Goal: Complete application form

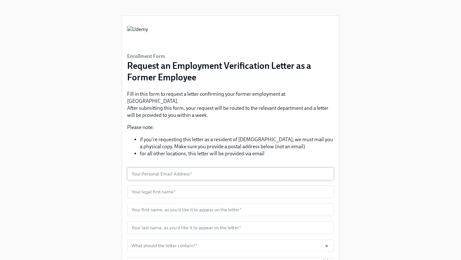
click at [142, 168] on input "text" at bounding box center [230, 174] width 207 height 13
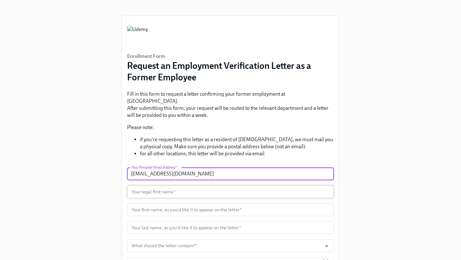
type input "[EMAIL_ADDRESS][DOMAIN_NAME]"
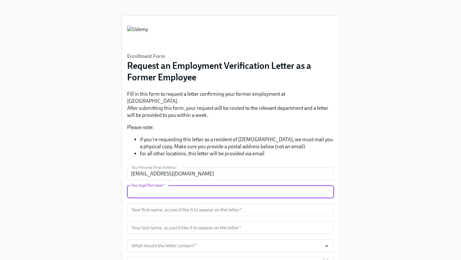
click at [135, 187] on input "text" at bounding box center [230, 192] width 207 height 13
type input "[PERSON_NAME]"
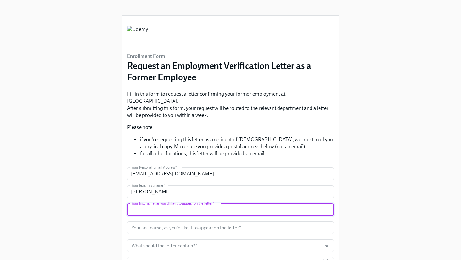
click at [145, 203] on input "text" at bounding box center [230, 209] width 207 height 13
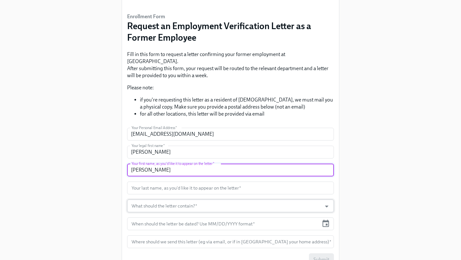
scroll to position [39, 0]
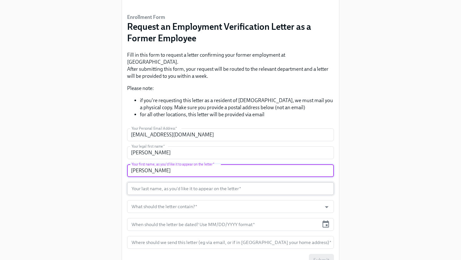
type input "[PERSON_NAME]"
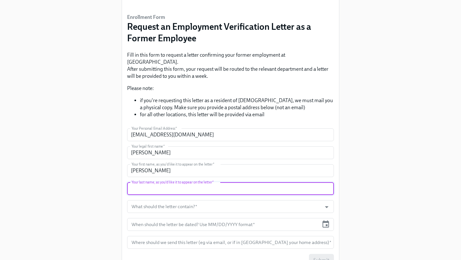
click at [144, 185] on input "text" at bounding box center [230, 188] width 207 height 13
type input "[PERSON_NAME]"
click at [141, 200] on input "What should the letter contain?   *" at bounding box center [224, 206] width 188 height 13
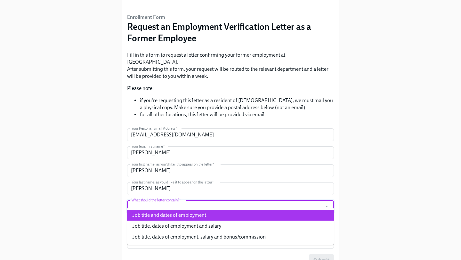
click at [142, 215] on li "Job title and dates of employment" at bounding box center [230, 215] width 207 height 11
type input "Job title and dates of employment"
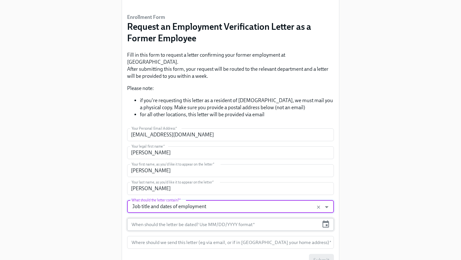
click at [140, 219] on input "text" at bounding box center [223, 224] width 192 height 13
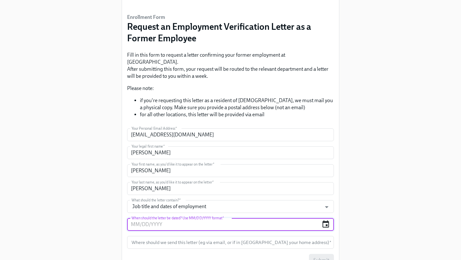
click at [326, 220] on icon "button" at bounding box center [326, 224] width 9 height 9
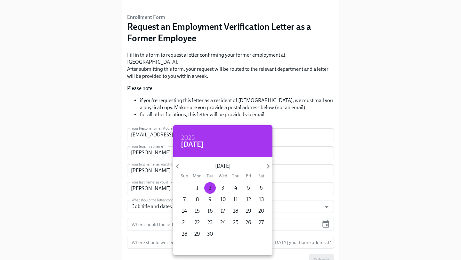
click at [213, 189] on span "2" at bounding box center [210, 188] width 12 height 7
type input "[DATE]"
click at [124, 190] on div at bounding box center [230, 130] width 461 height 260
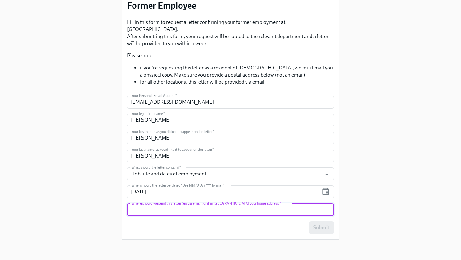
scroll to position [65, 0]
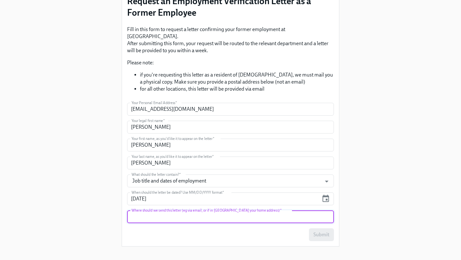
click at [162, 191] on form "Your Personal Email Address   * [EMAIL_ADDRESS][DOMAIN_NAME] Your Personal Emai…" at bounding box center [230, 172] width 207 height 138
type input "[EMAIL_ADDRESS][DOMAIN_NAME]"
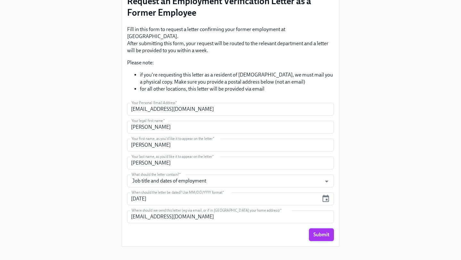
click at [318, 232] on span "Submit" at bounding box center [322, 235] width 16 height 6
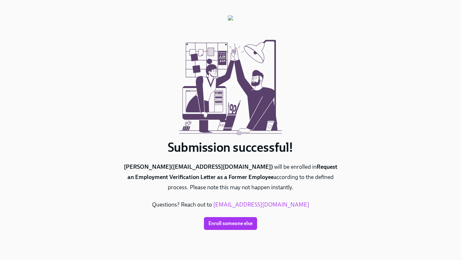
scroll to position [0, 0]
